Goal: Information Seeking & Learning: Check status

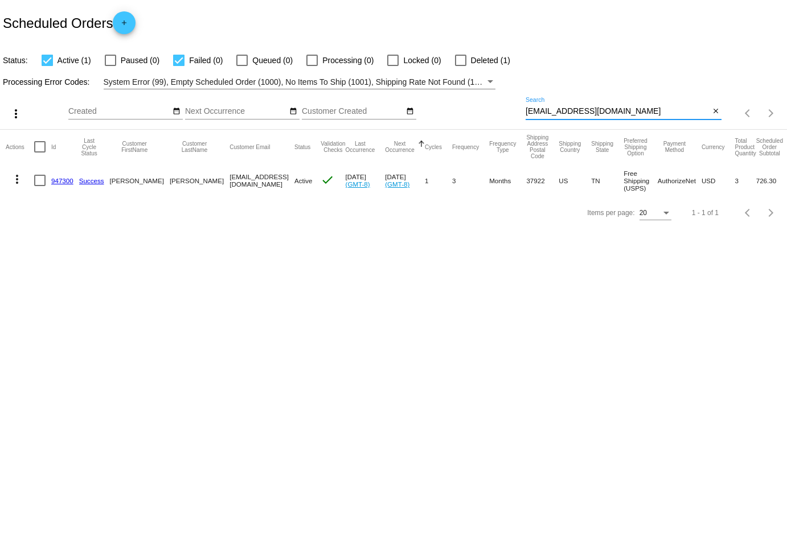
drag, startPoint x: 633, startPoint y: 110, endPoint x: 471, endPoint y: 114, distance: 161.7
click at [473, 114] on div "more_vert Aug Jan Feb Mar [DATE]" at bounding box center [393, 109] width 787 height 40
paste input "Lorem, Ipsum dol sit amet consecte. Adip elitseddo eiu temporin utlaboreetd mag…"
type input "Lorem, Ipsum dol sit amet consecte. Adip elitseddo eiu temporin utlaboreetd mag…"
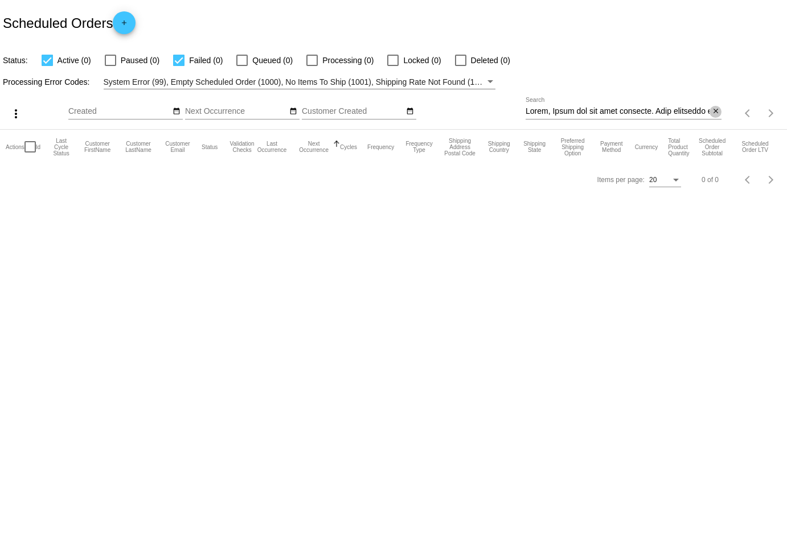
click at [712, 109] on mat-icon "close" at bounding box center [716, 111] width 8 height 9
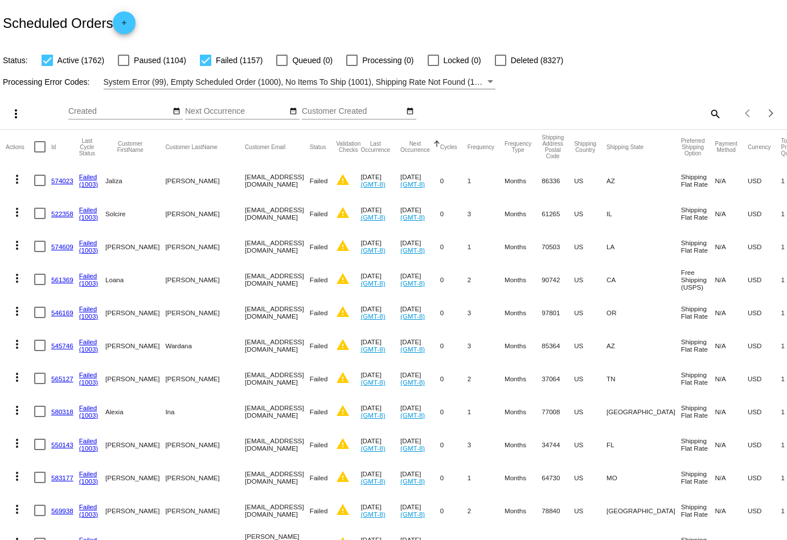
click at [717, 113] on mat-icon "search" at bounding box center [715, 114] width 14 height 18
click at [663, 114] on input "Search" at bounding box center [624, 111] width 196 height 9
paste input "[EMAIL_ADDRESS][DOMAIN_NAME]"
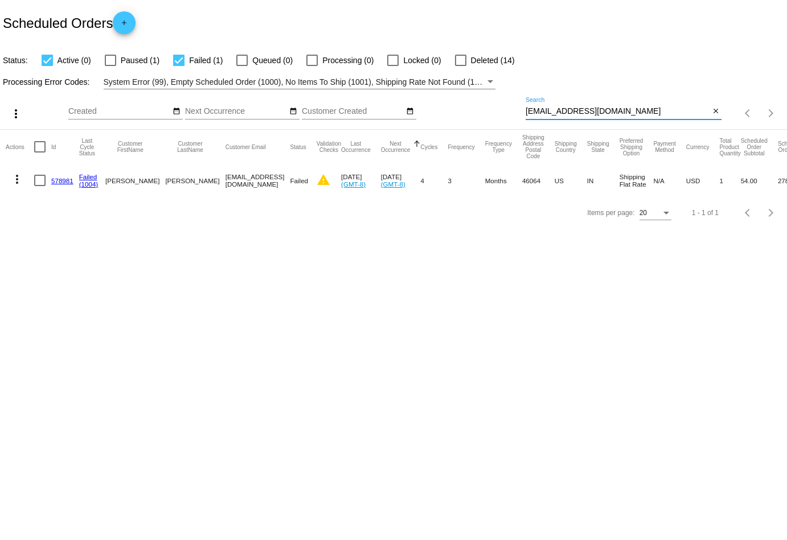
type input "[EMAIL_ADDRESS][DOMAIN_NAME]"
click at [455, 60] on div at bounding box center [460, 60] width 11 height 11
click at [460, 66] on input "Deleted (14)" at bounding box center [460, 66] width 1 height 1
checkbox input "true"
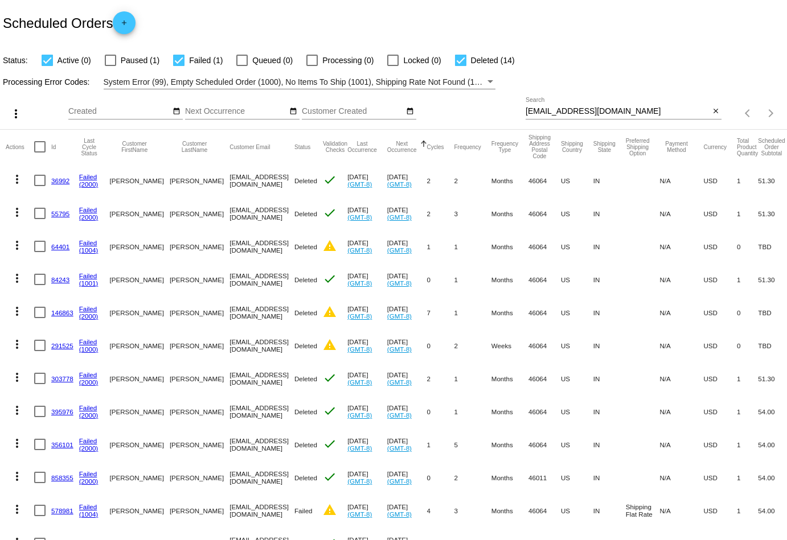
click at [110, 59] on div at bounding box center [110, 60] width 11 height 11
click at [110, 66] on input "Paused (1)" at bounding box center [110, 66] width 1 height 1
checkbox input "true"
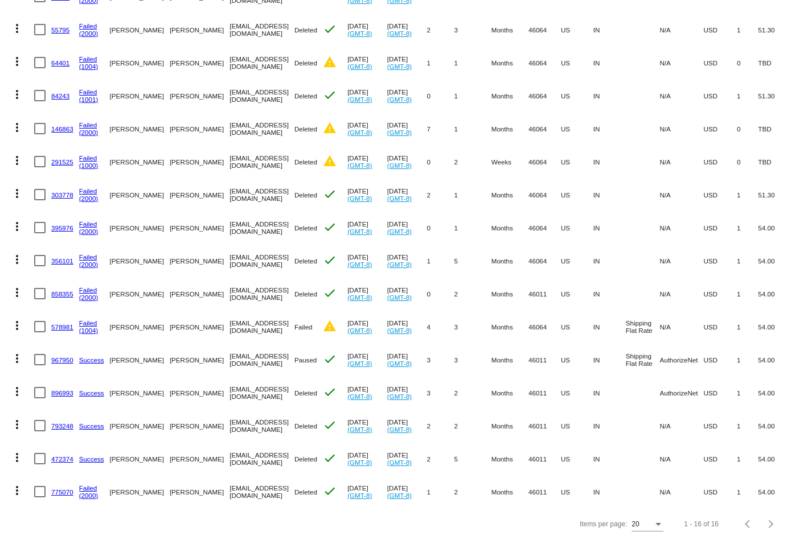
scroll to position [183, 0]
